Goal: Find specific page/section: Find specific page/section

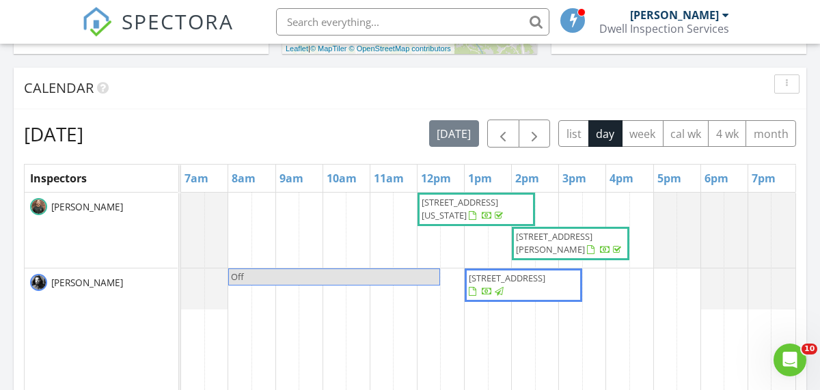
scroll to position [546, 0]
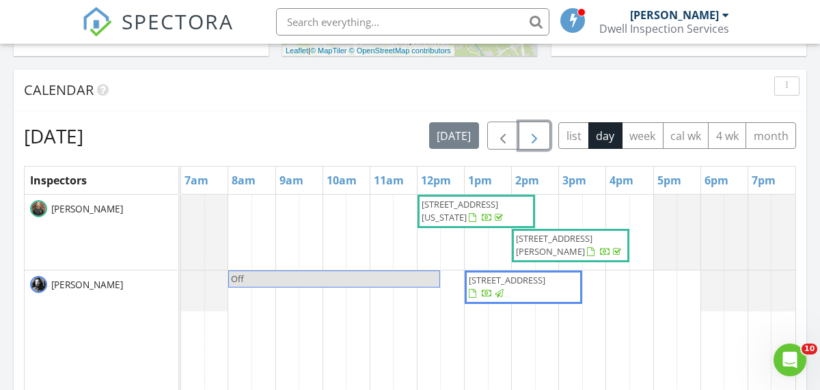
click at [534, 129] on span "button" at bounding box center [534, 136] width 16 height 16
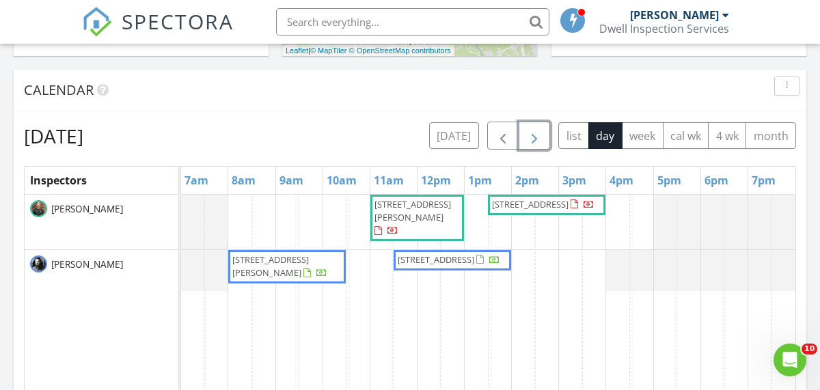
scroll to position [563, 0]
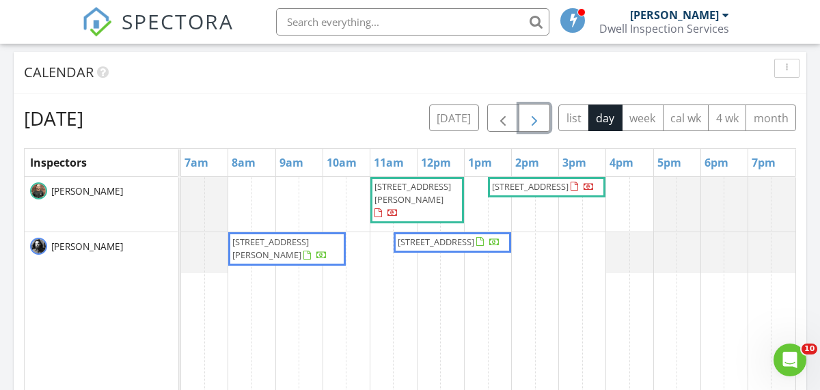
click at [534, 122] on span "button" at bounding box center [534, 118] width 16 height 16
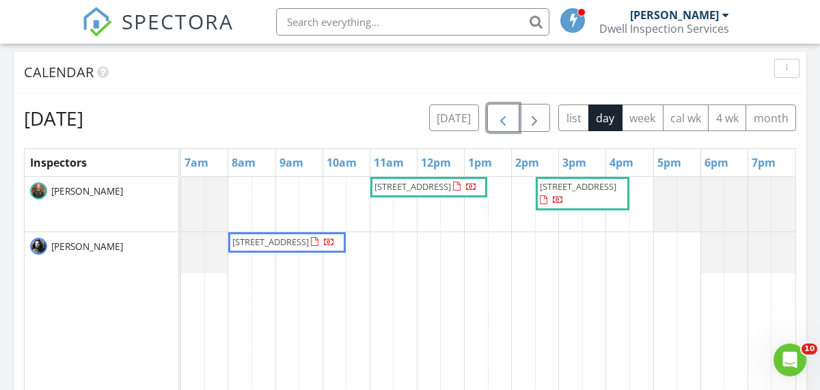
click at [494, 123] on button "button" at bounding box center [503, 118] width 32 height 28
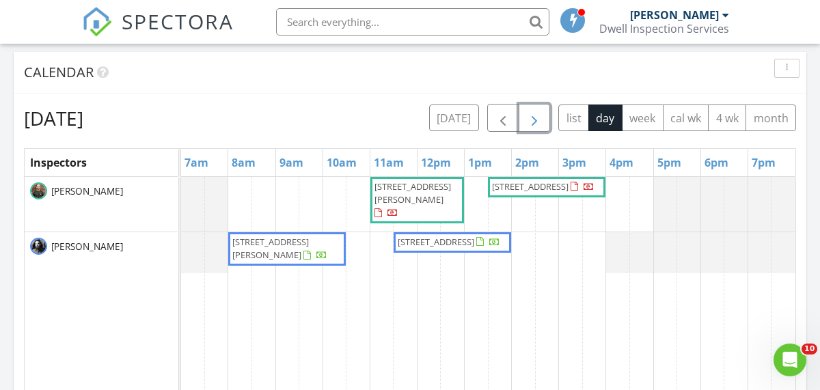
click at [531, 113] on span "button" at bounding box center [534, 118] width 16 height 16
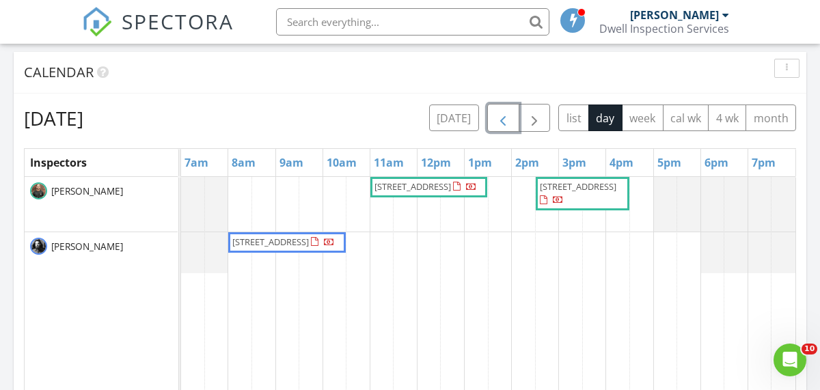
click at [505, 118] on span "button" at bounding box center [503, 118] width 16 height 16
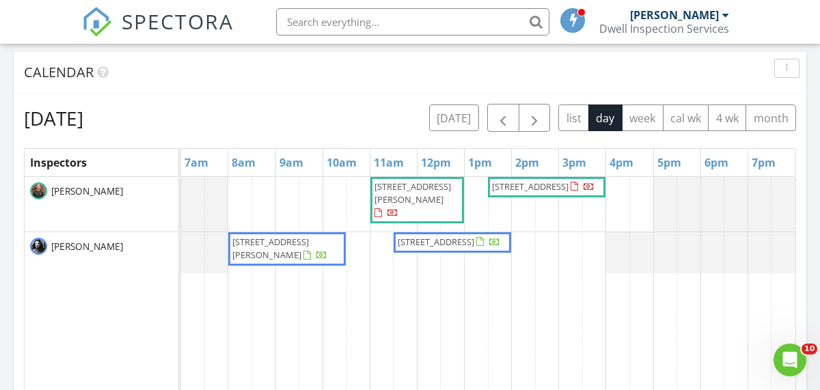
click at [366, 81] on div "Calendar" at bounding box center [400, 72] width 752 height 21
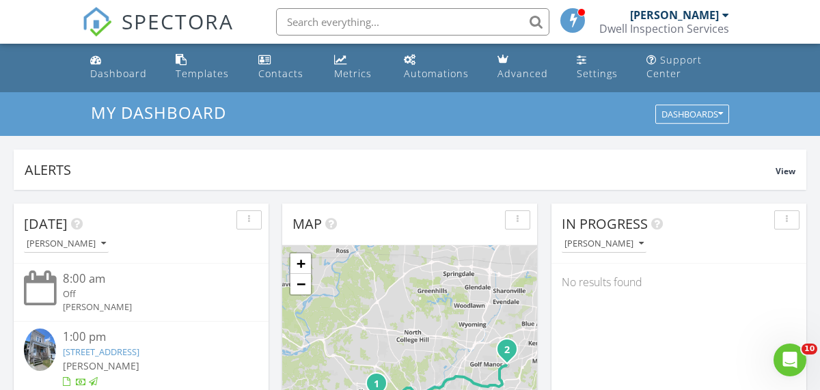
scroll to position [0, 0]
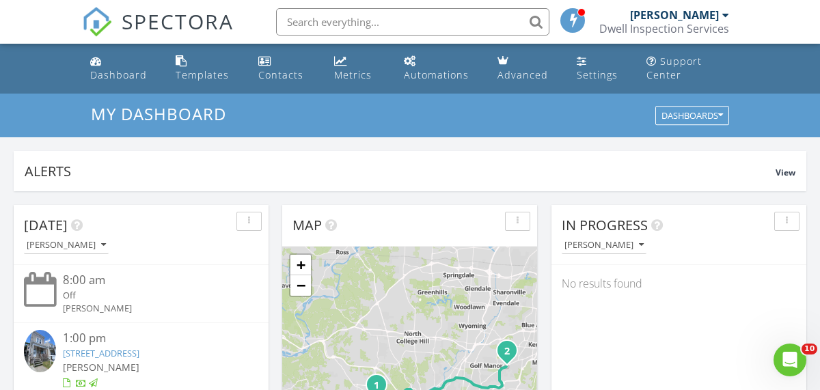
click at [341, 23] on input "text" at bounding box center [412, 21] width 273 height 27
click at [724, 25] on div "Dwell Inspection Services" at bounding box center [665, 29] width 130 height 14
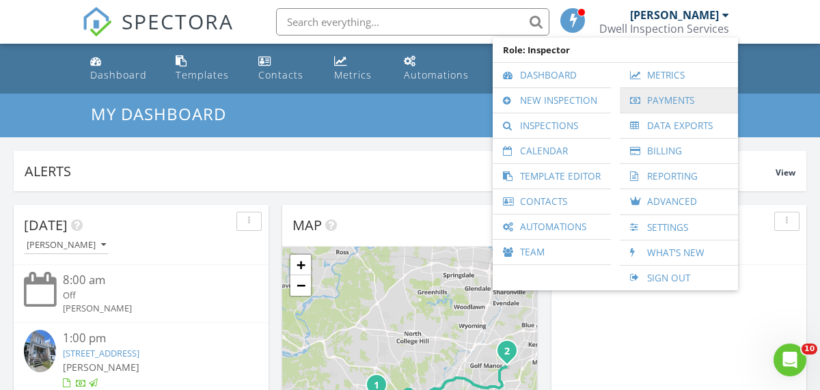
click at [672, 103] on link "Payments" at bounding box center [679, 100] width 105 height 25
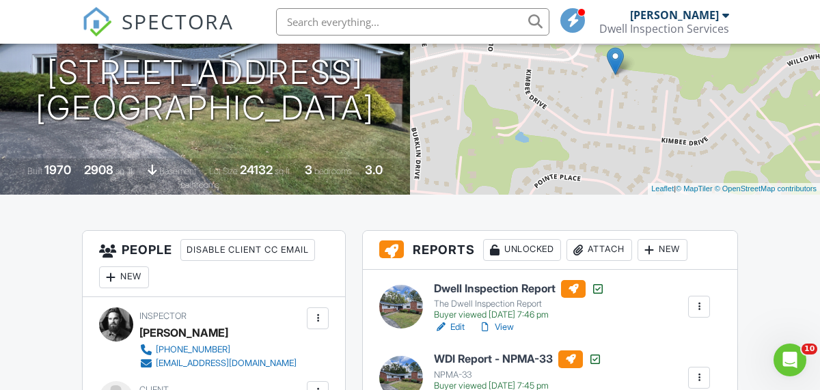
scroll to position [183, 0]
